Goal: Check status

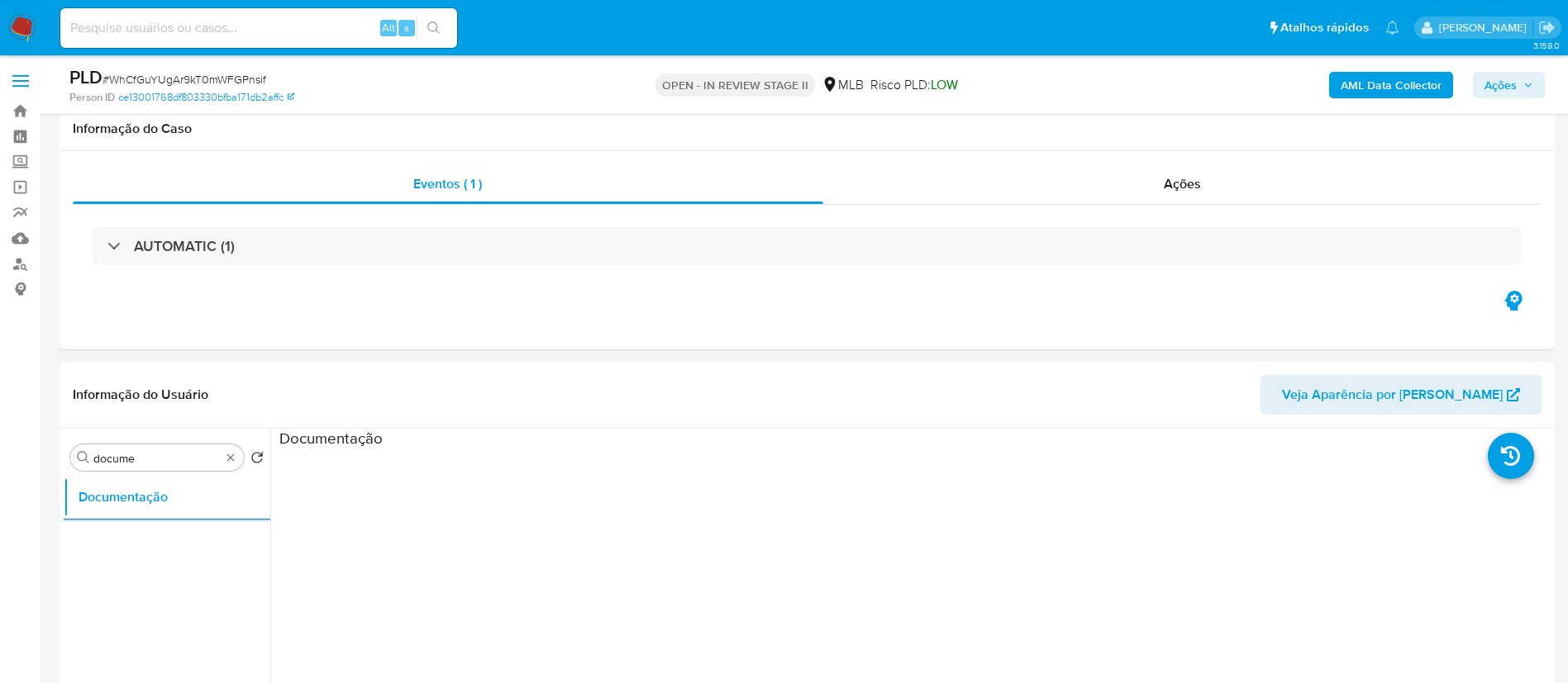
select select "10"
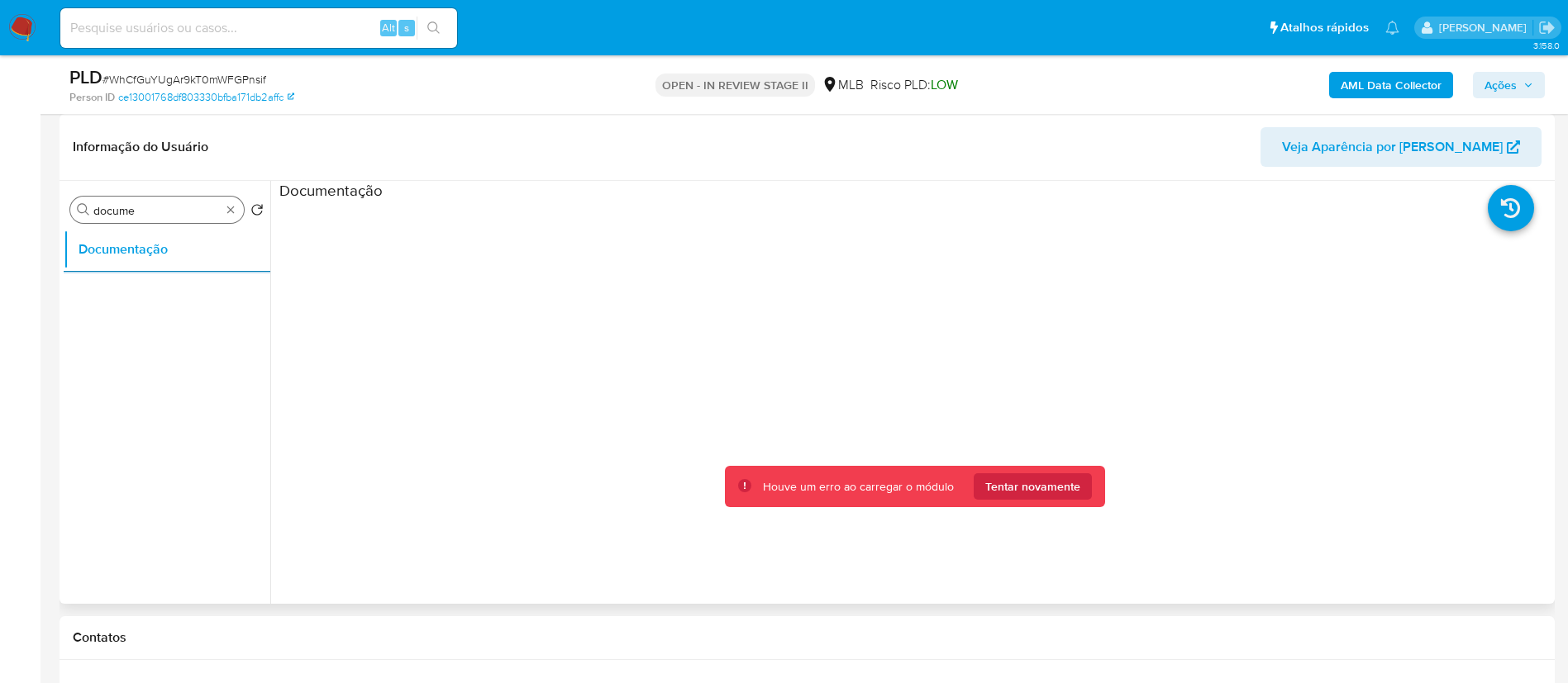
click at [129, 214] on input "docume" at bounding box center [157, 211] width 128 height 15
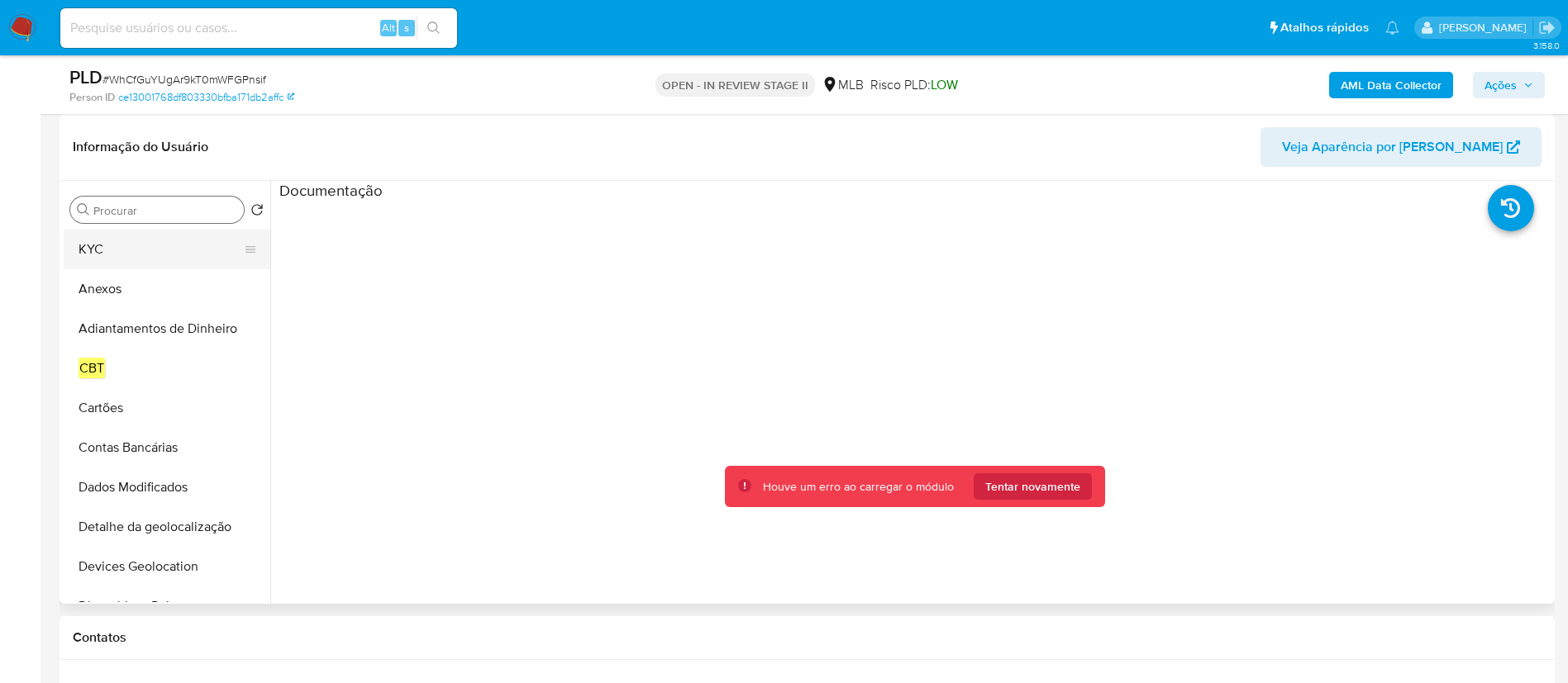
click at [110, 246] on button "KYC" at bounding box center [160, 249] width 194 height 39
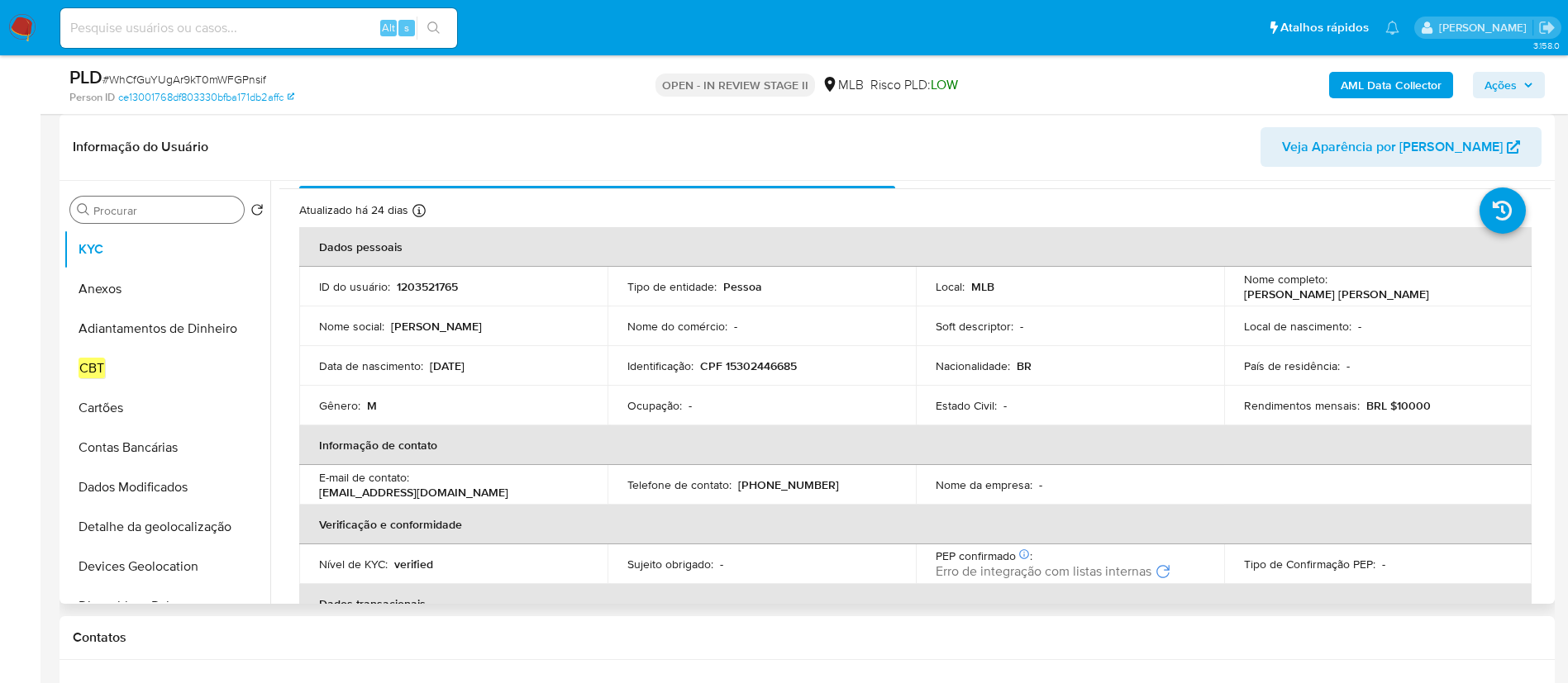
scroll to position [0, 0]
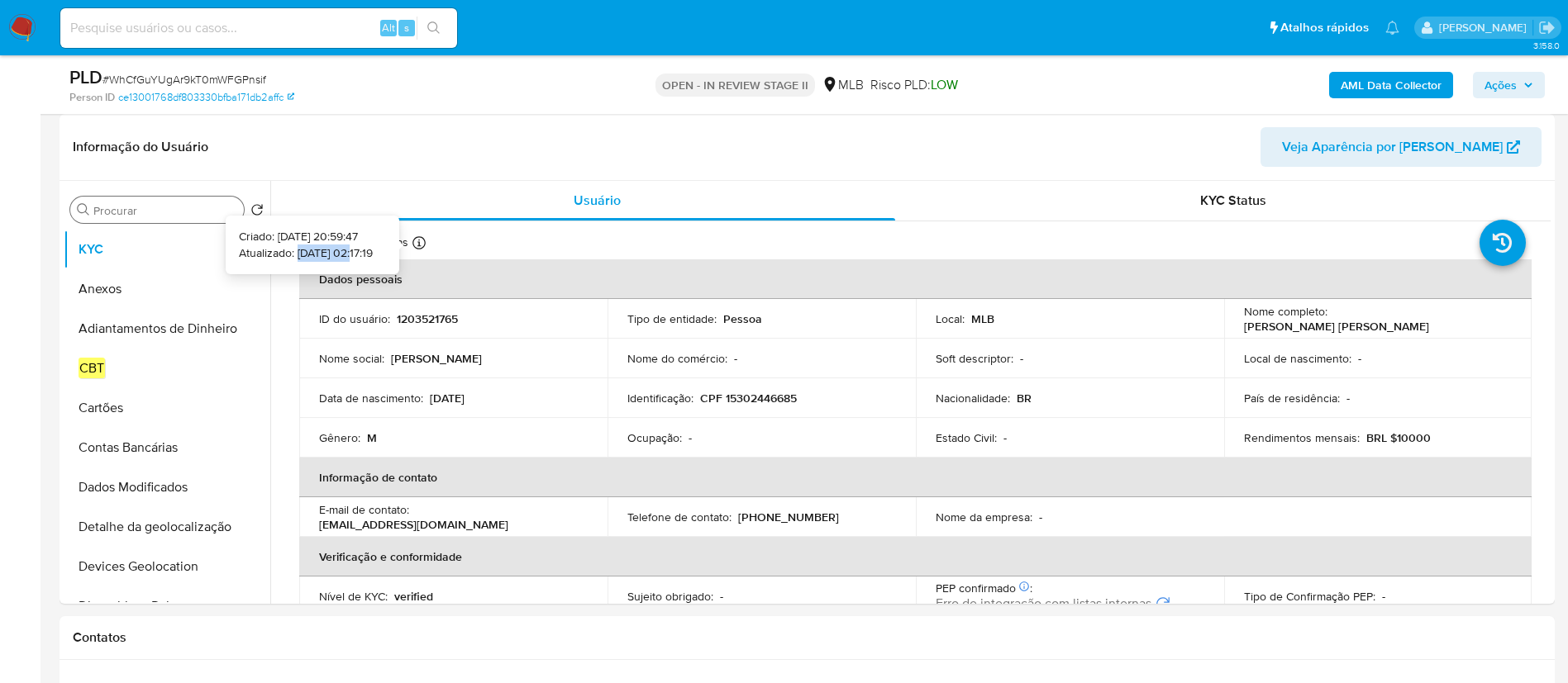
copy p "19/08/2025"
drag, startPoint x: 272, startPoint y: 253, endPoint x: 329, endPoint y: 254, distance: 57.0
click at [329, 254] on p "Atualizado: 19/08/2025 02:17:19" at bounding box center [306, 254] width 134 height 17
click at [973, 112] on div "PLD # WhCfGuYUgAr9kT0mWFGPnsif Person ID ce13001768df803330bfba171db2affc OPEN …" at bounding box center [808, 85] width 1496 height 59
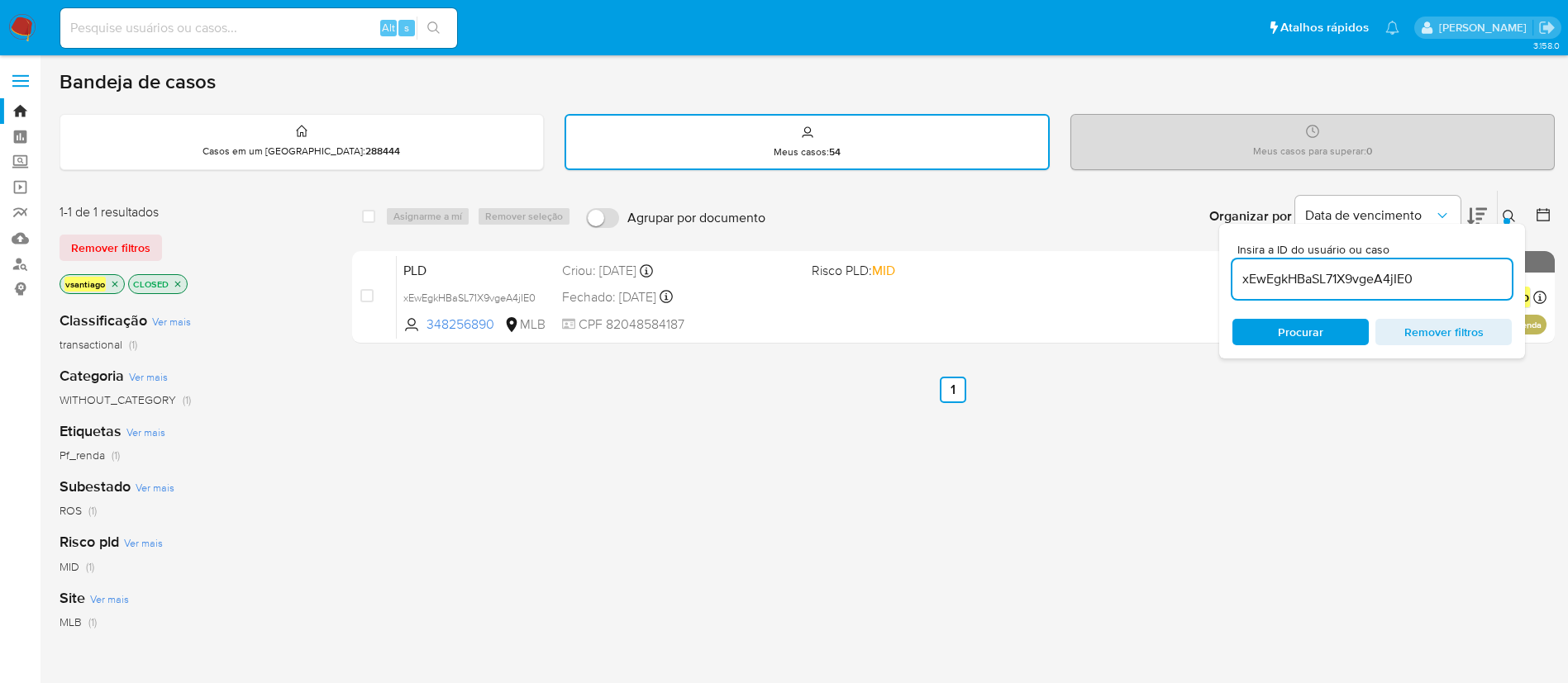
click at [836, 73] on div "Bandeja de casos" at bounding box center [808, 82] width 1496 height 25
